Goal: Task Accomplishment & Management: Manage account settings

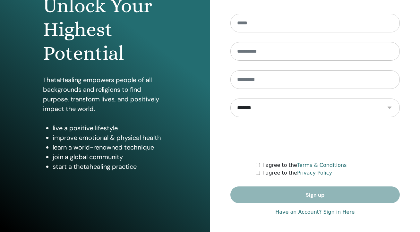
click at [328, 215] on link "Have an Account? Sign in Here" at bounding box center [314, 212] width 79 height 8
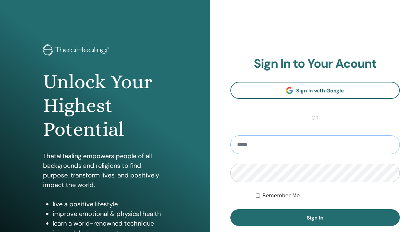
click at [315, 143] on input "email" at bounding box center [315, 144] width 170 height 19
type input "**********"
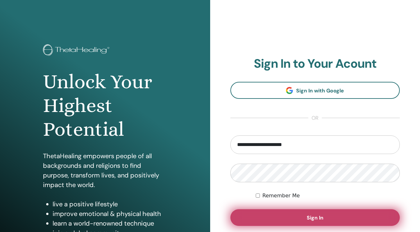
click at [312, 213] on button "Sign In" at bounding box center [315, 217] width 170 height 17
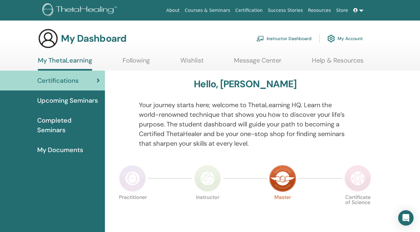
click at [290, 35] on link "Instructor Dashboard" at bounding box center [283, 38] width 55 height 14
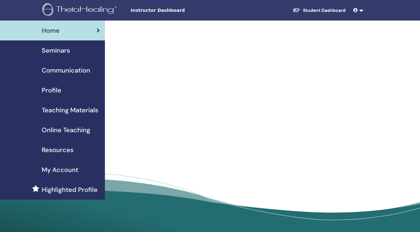
click at [73, 50] on div "Seminars" at bounding box center [52, 51] width 95 height 10
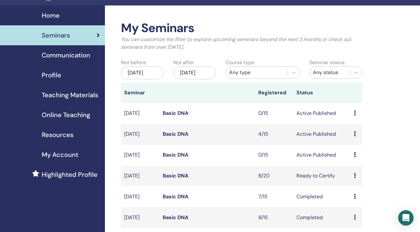
scroll to position [15, 0]
click at [181, 179] on link "Basic DNA" at bounding box center [176, 175] width 26 height 7
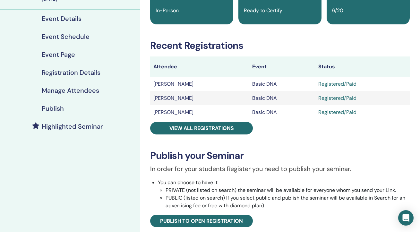
scroll to position [2, 0]
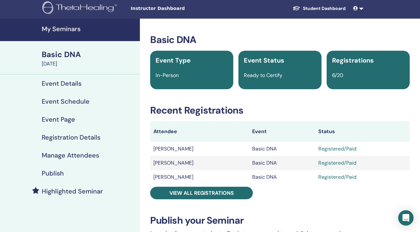
click at [72, 82] on h4 "Event Details" at bounding box center [62, 83] width 40 height 8
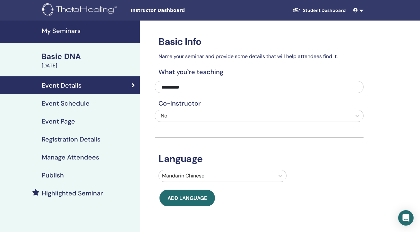
click at [117, 94] on link "Event Details" at bounding box center [70, 85] width 140 height 18
click at [112, 103] on div "Event Schedule" at bounding box center [69, 103] width 129 height 8
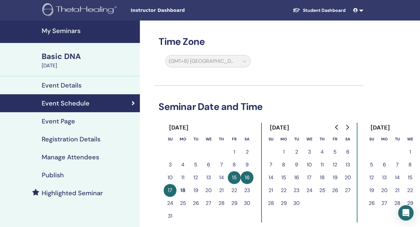
click at [98, 120] on div "Event Page" at bounding box center [69, 121] width 129 height 8
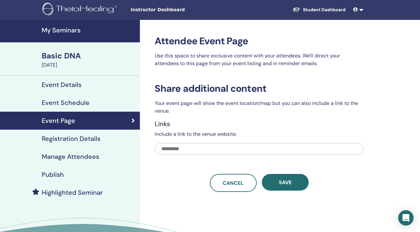
scroll to position [1, 0]
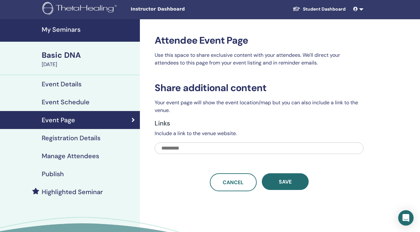
click at [83, 137] on h4 "Registration Details" at bounding box center [71, 138] width 59 height 8
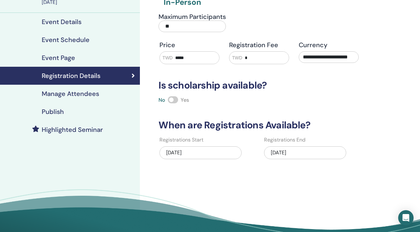
scroll to position [66, 0]
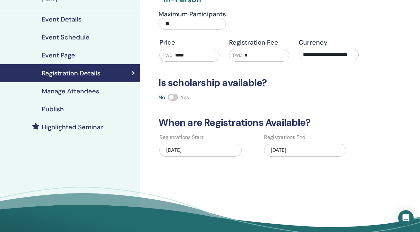
click at [292, 149] on div "08/17/2025" at bounding box center [305, 150] width 82 height 13
click at [319, 152] on div "08/17/2025" at bounding box center [305, 150] width 82 height 13
click at [316, 149] on div "08/17/2025" at bounding box center [305, 150] width 82 height 13
click at [281, 149] on div "08/17/2025" at bounding box center [305, 150] width 82 height 13
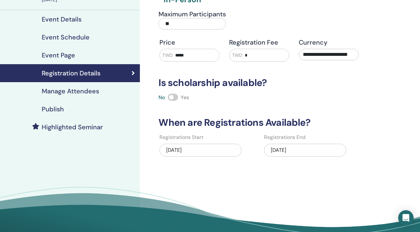
click at [275, 151] on div "08/17/2025" at bounding box center [305, 150] width 82 height 13
drag, startPoint x: 274, startPoint y: 152, endPoint x: 270, endPoint y: 152, distance: 4.2
click at [272, 152] on div "08/17/2025" at bounding box center [305, 150] width 82 height 13
click at [212, 149] on div "07/13/2025" at bounding box center [200, 150] width 82 height 13
click at [287, 150] on div "08/17/2025" at bounding box center [305, 150] width 82 height 13
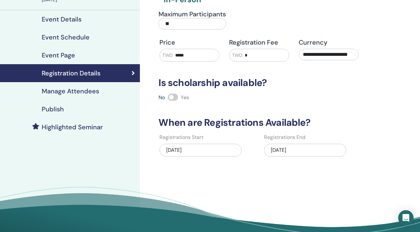
click at [89, 87] on h4 "Manage Attendees" at bounding box center [70, 91] width 57 height 8
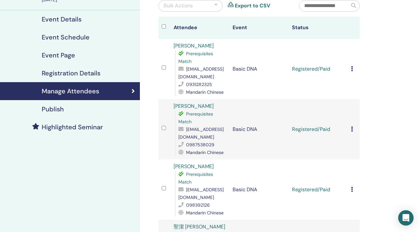
click at [97, 75] on h4 "Registration Details" at bounding box center [71, 73] width 59 height 8
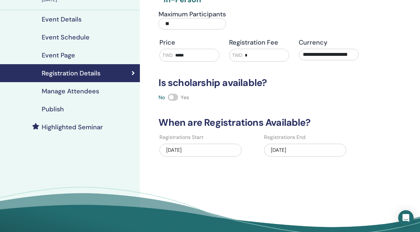
scroll to position [67, 0]
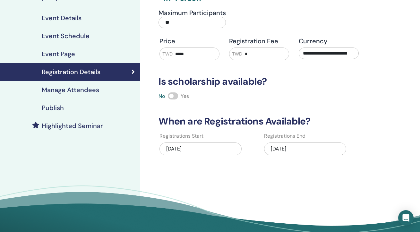
click at [295, 152] on div "08/17/2025" at bounding box center [305, 148] width 82 height 13
click at [321, 149] on div "08/17/2025" at bounding box center [305, 148] width 82 height 13
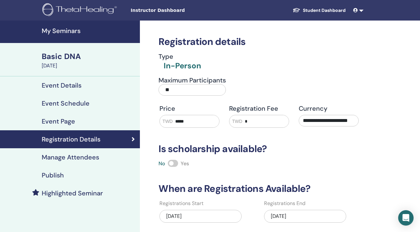
click at [85, 6] on img at bounding box center [80, 10] width 77 height 14
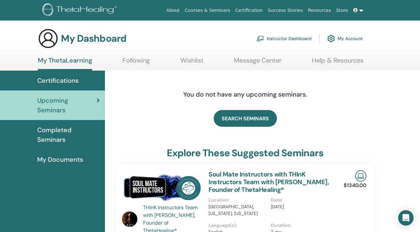
click at [278, 42] on link "Instructor Dashboard" at bounding box center [283, 38] width 55 height 14
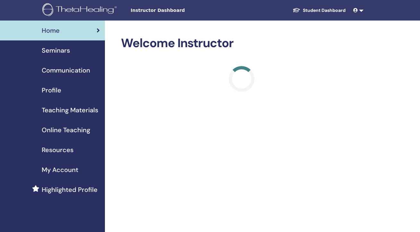
click at [66, 49] on span "Seminars" at bounding box center [56, 51] width 28 height 10
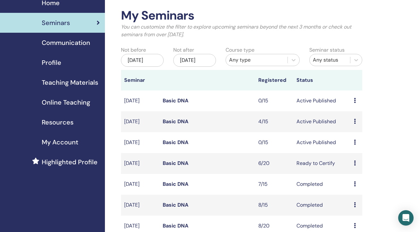
scroll to position [42, 0]
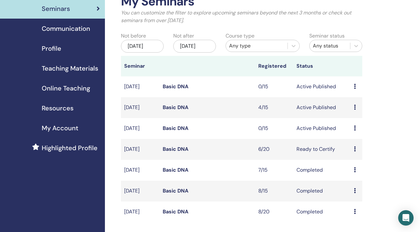
click at [354, 151] on icon at bounding box center [355, 148] width 2 height 5
click at [346, 166] on li "Edit" at bounding box center [356, 170] width 35 height 10
click at [355, 151] on icon at bounding box center [355, 148] width 2 height 5
click at [347, 170] on link "Edit" at bounding box center [349, 167] width 9 height 7
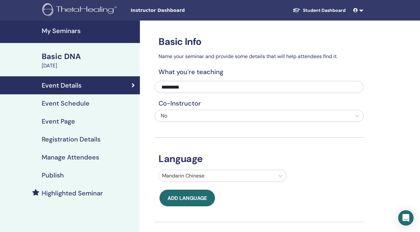
click at [89, 104] on div "Event Schedule" at bounding box center [69, 103] width 129 height 8
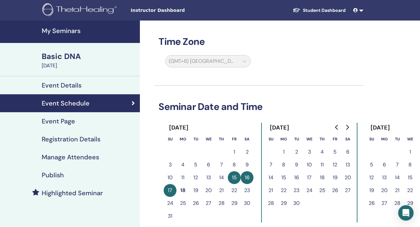
click at [95, 152] on link "Manage Attendees" at bounding box center [70, 157] width 140 height 18
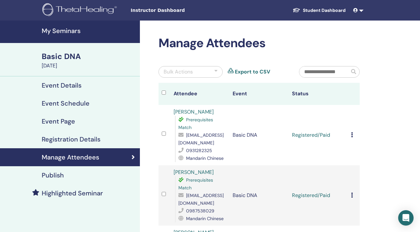
click at [100, 137] on h4 "Registration Details" at bounding box center [71, 139] width 59 height 8
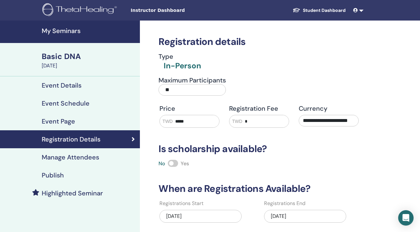
click at [90, 161] on h4 "Manage Attendees" at bounding box center [70, 157] width 57 height 8
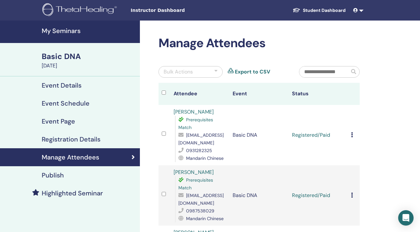
click at [212, 72] on div "Bulk Actions" at bounding box center [190, 72] width 64 height 12
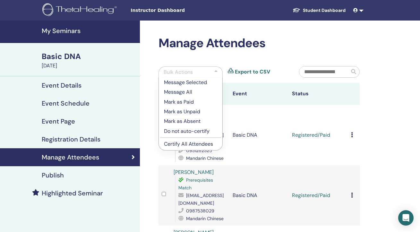
click at [213, 71] on div "Bulk Actions" at bounding box center [190, 71] width 64 height 11
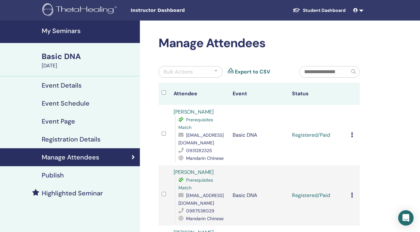
click at [74, 28] on h4 "My Seminars" at bounding box center [89, 31] width 94 height 8
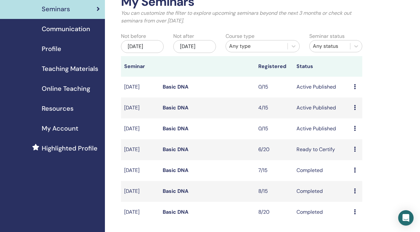
scroll to position [42, 0]
click at [184, 152] on link "Basic DNA" at bounding box center [176, 149] width 26 height 7
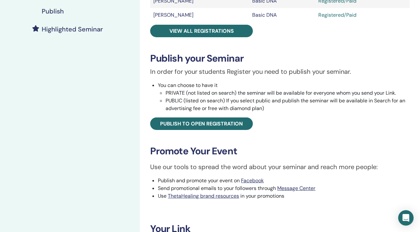
scroll to position [27, 0]
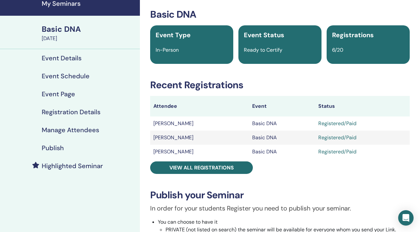
click at [85, 90] on div "Event Page" at bounding box center [69, 94] width 129 height 8
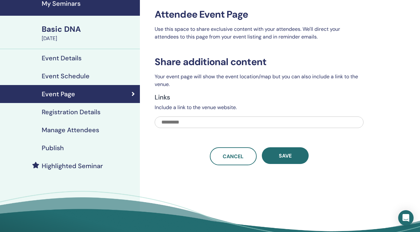
click at [106, 76] on div "Event Schedule" at bounding box center [69, 76] width 129 height 8
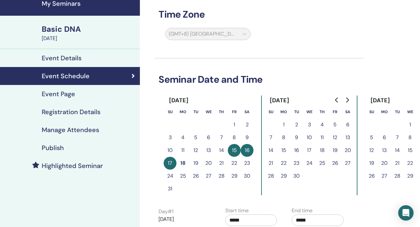
click at [108, 62] on link "Event Details" at bounding box center [70, 58] width 140 height 18
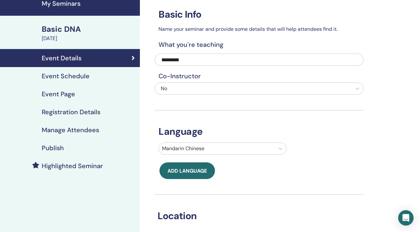
click at [110, 134] on link "Manage Attendees" at bounding box center [70, 130] width 140 height 18
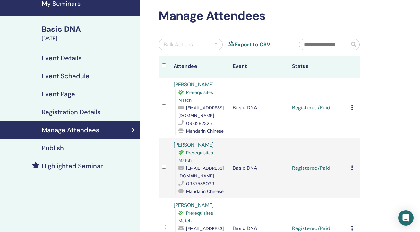
click at [118, 112] on div "Registration Details" at bounding box center [69, 112] width 129 height 8
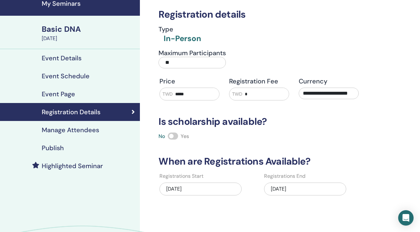
click at [276, 190] on div "08/17/2025" at bounding box center [305, 188] width 82 height 13
click at [220, 191] on div "07/13/2025" at bounding box center [200, 188] width 82 height 13
click at [282, 192] on div "08/17/2025" at bounding box center [305, 188] width 82 height 13
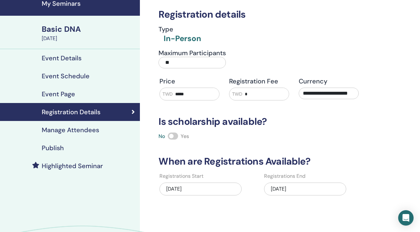
click at [204, 187] on div "07/13/2025" at bounding box center [200, 188] width 82 height 13
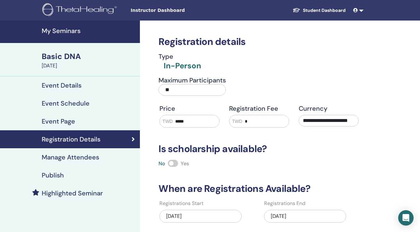
click at [186, 214] on div "07/13/2025" at bounding box center [200, 216] width 82 height 13
click at [68, 29] on h4 "My Seminars" at bounding box center [89, 31] width 94 height 8
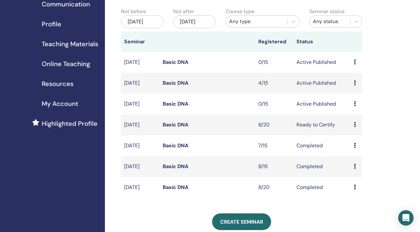
scroll to position [69, 0]
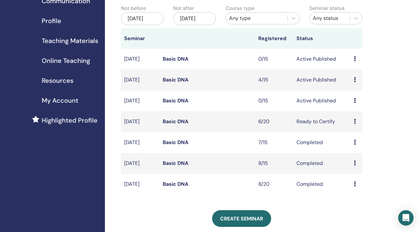
click at [177, 104] on link "Basic DNA" at bounding box center [176, 100] width 26 height 7
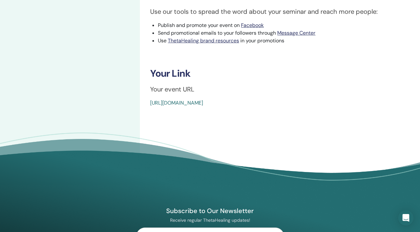
scroll to position [221, 0]
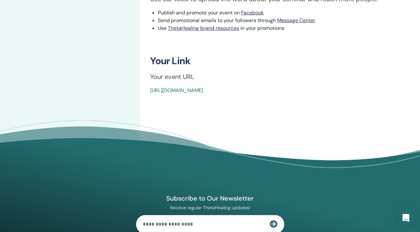
click at [203, 93] on link "[URL][DOMAIN_NAME]" at bounding box center [176, 90] width 53 height 7
